Goal: Task Accomplishment & Management: Use online tool/utility

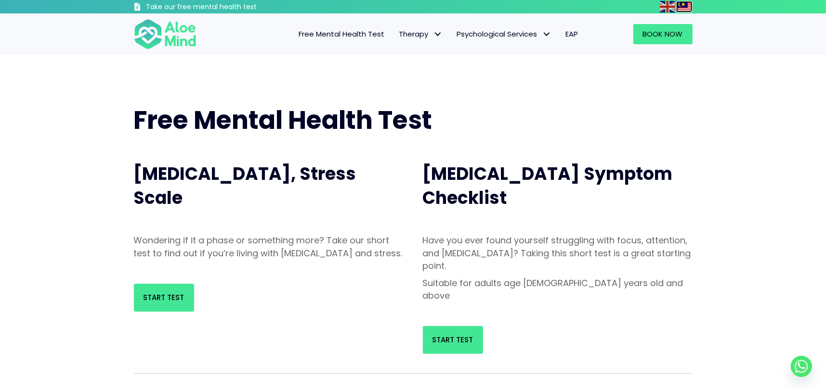
click at [683, 8] on img at bounding box center [683, 7] width 15 height 12
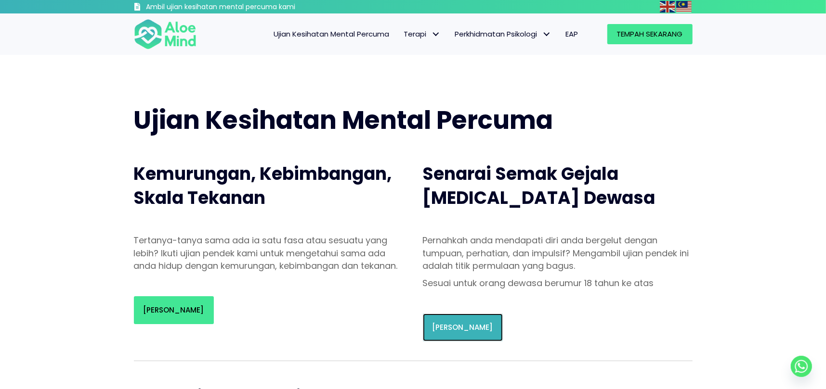
click at [436, 328] on font "[PERSON_NAME]" at bounding box center [462, 328] width 61 height 10
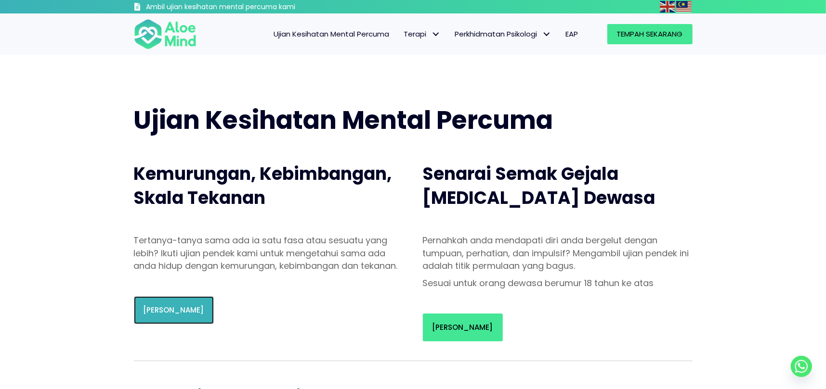
click at [183, 315] on font "[PERSON_NAME]" at bounding box center [173, 310] width 61 height 10
